Goal: Information Seeking & Learning: Learn about a topic

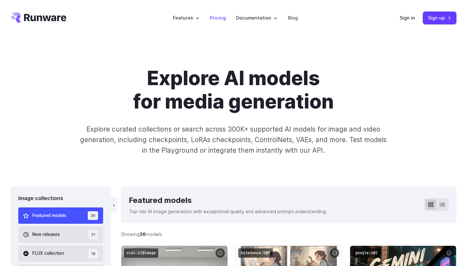
click at [217, 16] on link "Pricing" at bounding box center [218, 17] width 16 height 7
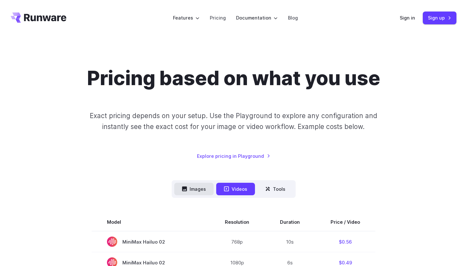
click at [204, 189] on button "Images" at bounding box center [193, 189] width 39 height 12
